Goal: Task Accomplishment & Management: Manage account settings

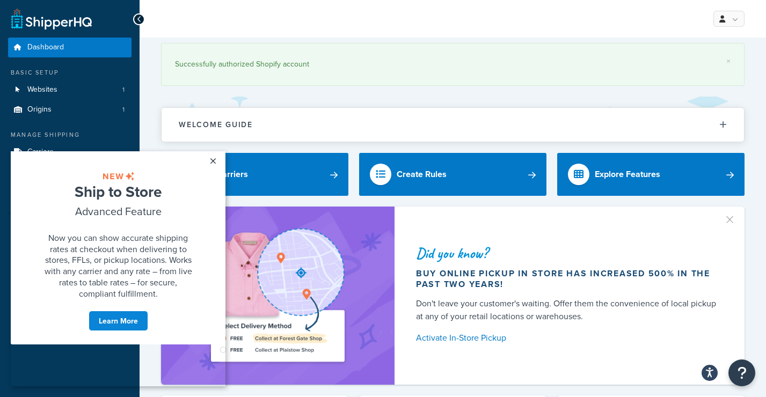
click at [734, 217] on button "button" at bounding box center [735, 216] width 3 height 3
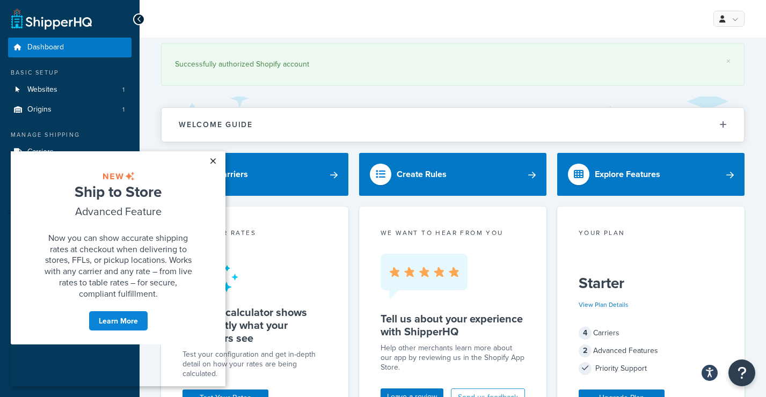
click at [213, 162] on link "×" at bounding box center [213, 160] width 19 height 19
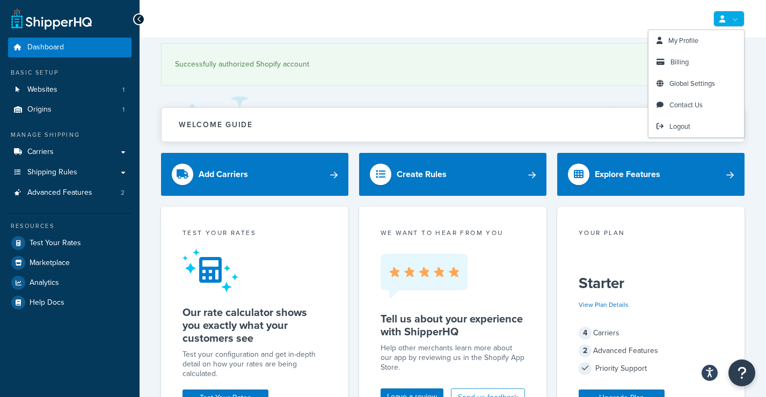
click at [734, 21] on link at bounding box center [729, 19] width 31 height 16
click at [684, 39] on span "My Profile" at bounding box center [684, 40] width 30 height 10
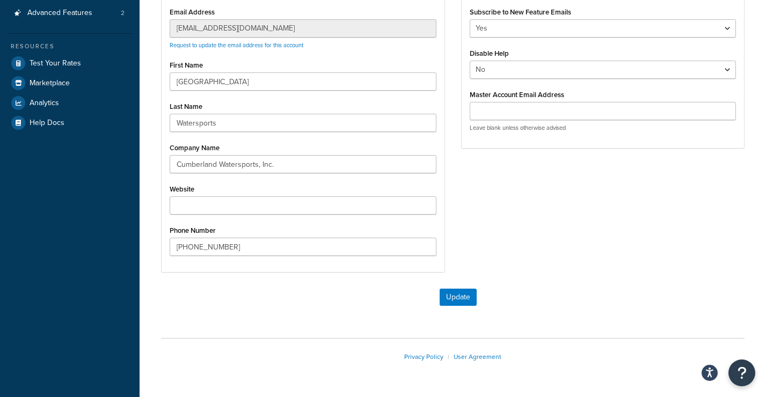
scroll to position [185, 0]
